Goal: Complete application form: Complete application form

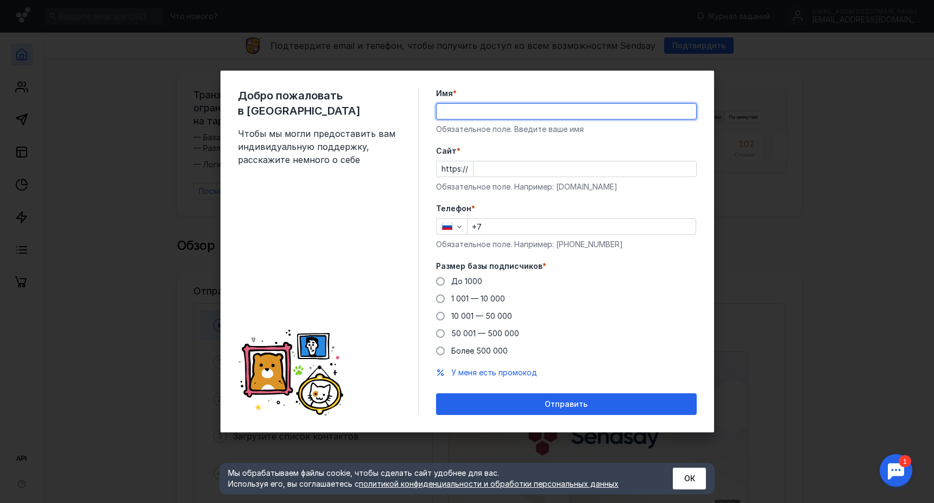
click at [467, 109] on input "Имя *" at bounding box center [567, 111] width 260 height 15
type input "[PERSON_NAME]"
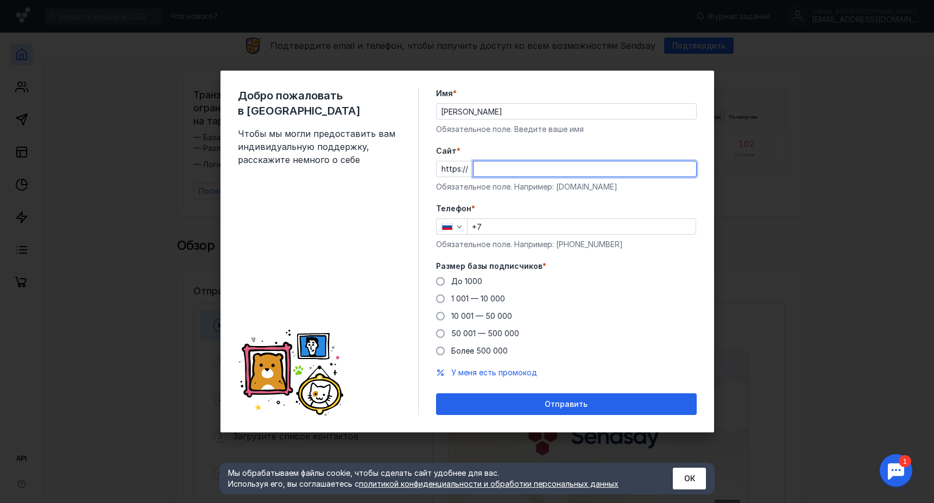
click at [502, 166] on input "Cайт *" at bounding box center [585, 168] width 223 height 15
type input "т"
type input "[DOMAIN_NAME]"
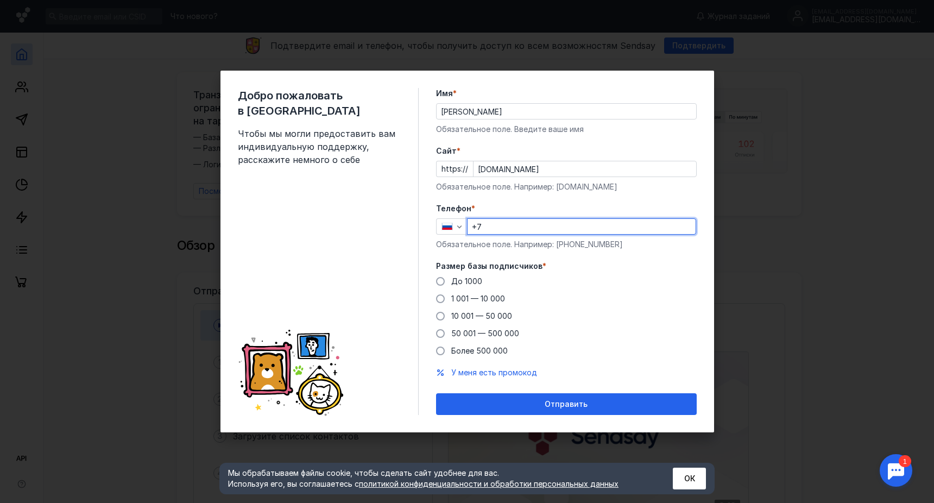
click at [506, 227] on input "+7" at bounding box center [582, 226] width 228 height 15
type input "[PHONE_NUMBER]"
click at [439, 281] on span at bounding box center [440, 281] width 9 height 9
click at [0, 0] on input "До 1000" at bounding box center [0, 0] width 0 height 0
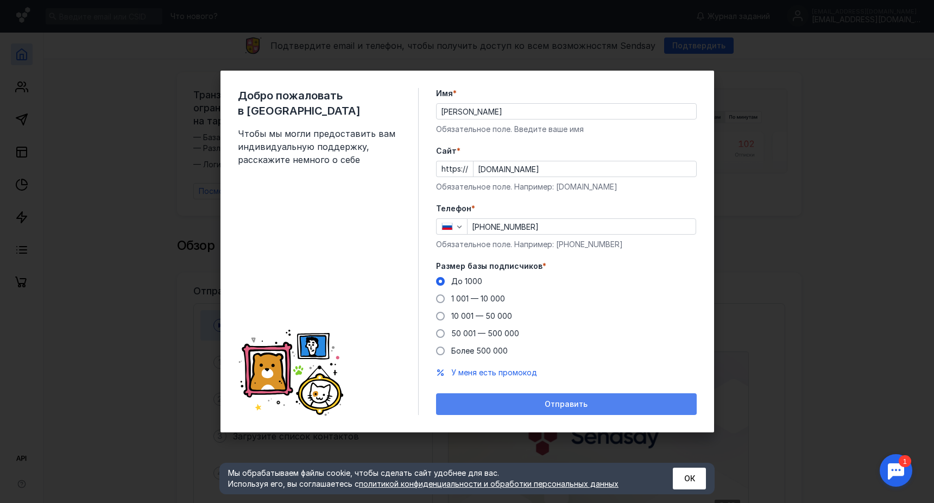
click at [566, 403] on span "Отправить" at bounding box center [566, 404] width 43 height 9
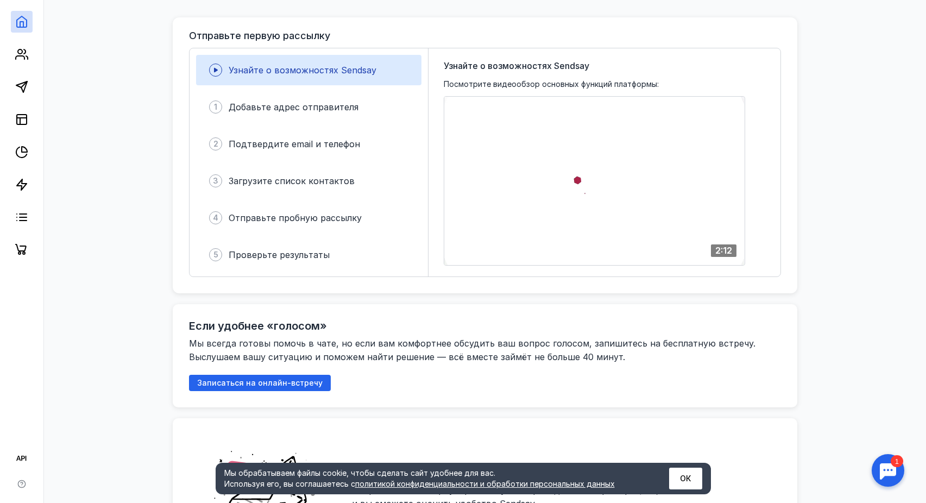
scroll to position [272, 0]
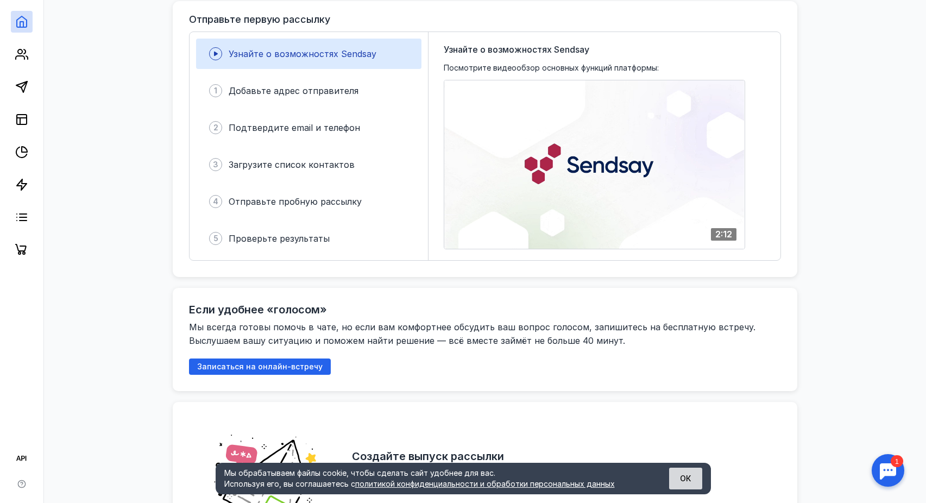
click at [690, 479] on button "ОК" at bounding box center [685, 479] width 33 height 22
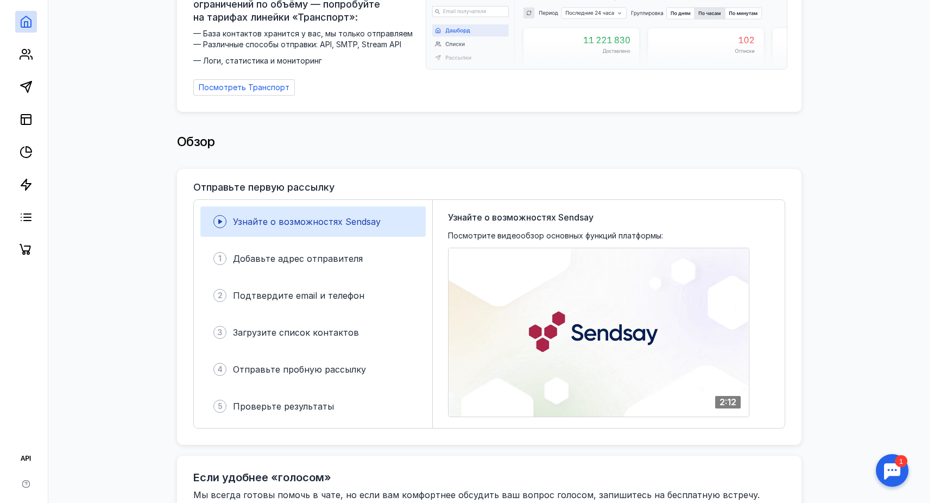
scroll to position [0, 0]
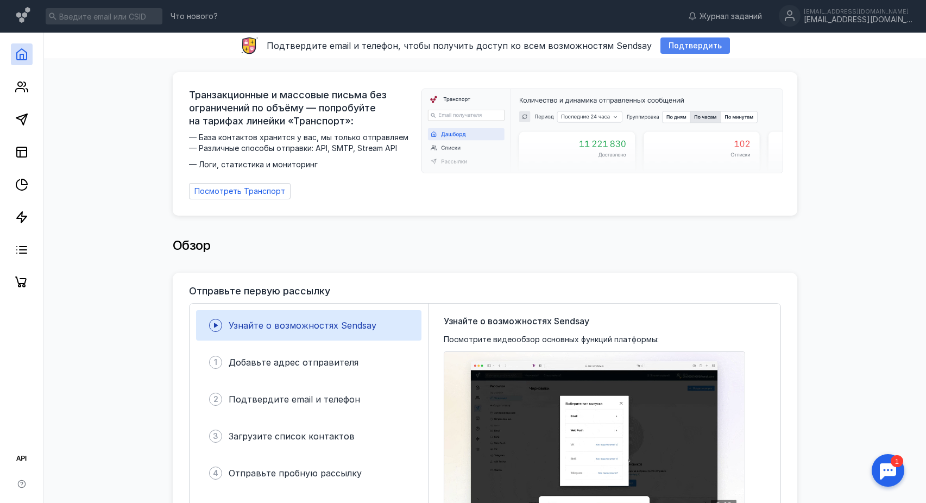
click at [686, 45] on span "Подтвердить" at bounding box center [695, 45] width 53 height 9
